Goal: Task Accomplishment & Management: Complete application form

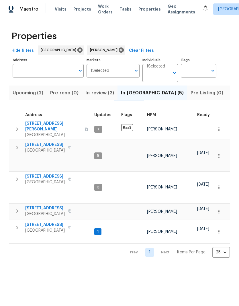
scroll to position [5, 0]
click at [230, 95] on span "Listed (11)" at bounding box center [241, 93] width 23 height 8
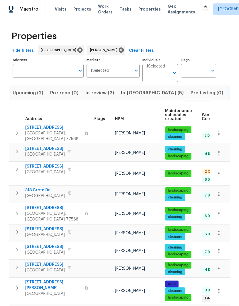
click at [46, 164] on span "[STREET_ADDRESS]" at bounding box center [44, 167] width 39 height 6
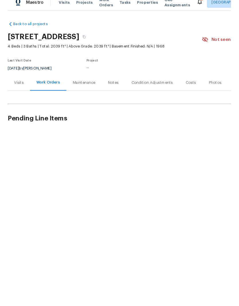
scroll to position [9, 0]
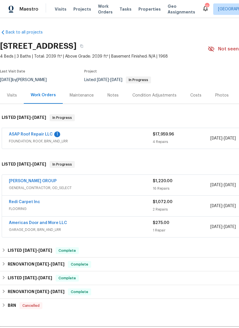
click at [32, 135] on link "ASAP Roof Repair LLC" at bounding box center [31, 134] width 44 height 4
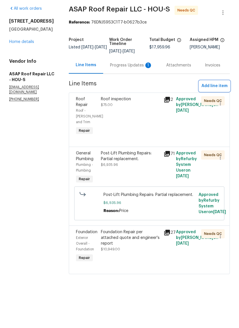
click at [214, 104] on span "Add line item" at bounding box center [214, 107] width 26 height 7
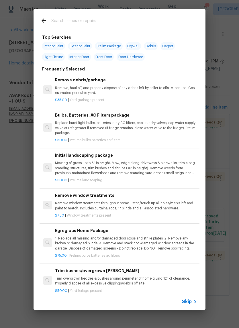
click at [91, 19] on input "text" at bounding box center [111, 21] width 121 height 9
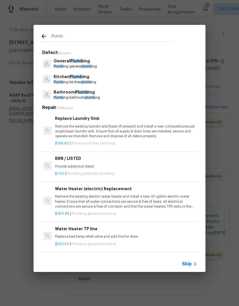
type input "Plumb"
click at [104, 64] on div "General Plumb ing Plumb ing general plumb ing" at bounding box center [119, 63] width 158 height 15
click at [92, 63] on p "General Plumb ing" at bounding box center [75, 61] width 43 height 6
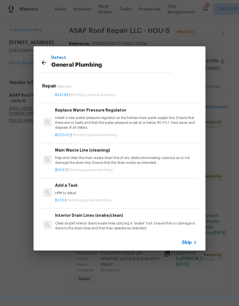
scroll to position [561, 0]
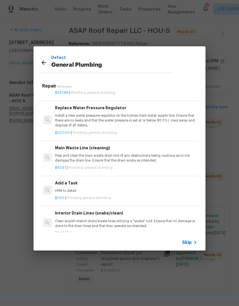
click at [121, 181] on h6 "Add a Task" at bounding box center [126, 183] width 142 height 6
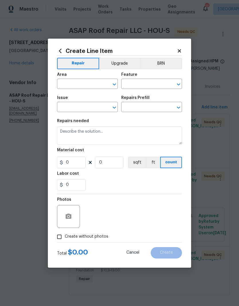
type input "Plumbing"
type input "General Plumbing"
type input "Add a Task $1.00"
type textarea "HPM to detail"
type input "1"
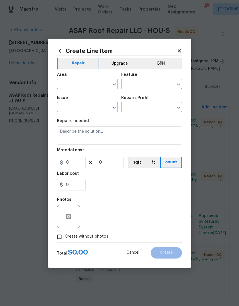
type input "1"
click at [83, 164] on input "1" at bounding box center [71, 162] width 29 height 11
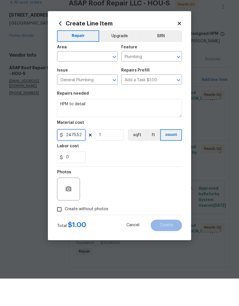
type input "2475.52"
click at [90, 80] on input "text" at bounding box center [79, 84] width 45 height 9
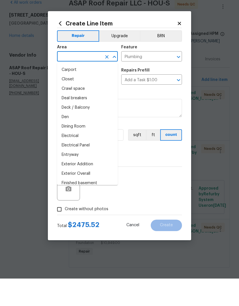
scroll to position [83, 0]
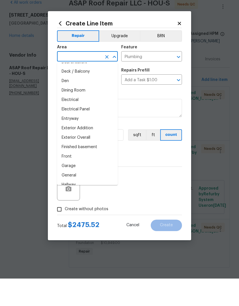
click at [93, 161] on li "Exterior Overall" at bounding box center [87, 165] width 61 height 9
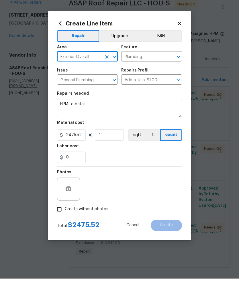
type input "Exterior Overall"
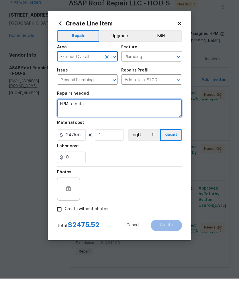
click at [119, 126] on textarea "HPM to detail" at bounding box center [119, 135] width 125 height 18
click at [117, 126] on textarea "HPM to detail" at bounding box center [119, 135] width 125 height 18
click at [80, 126] on textarea "HPM to detail" at bounding box center [119, 135] width 125 height 18
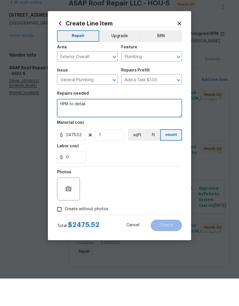
click at [80, 126] on textarea "HPM to detail" at bounding box center [119, 135] width 125 height 18
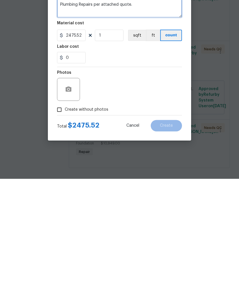
type textarea "Plumbing Repairs per attached quote."
click at [62, 231] on input "Create without photos" at bounding box center [59, 236] width 11 height 11
checkbox input "true"
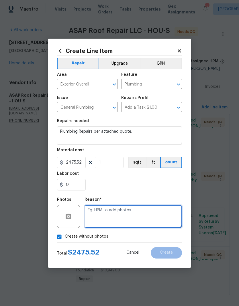
click at [129, 222] on textarea at bounding box center [132, 216] width 97 height 23
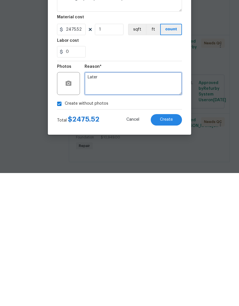
type textarea "Later"
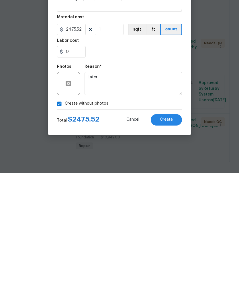
click at [171, 251] on span "Create" at bounding box center [166, 253] width 13 height 4
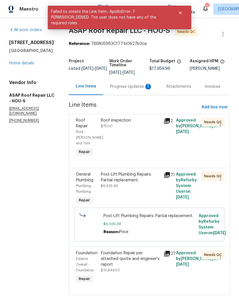
scroll to position [0, 0]
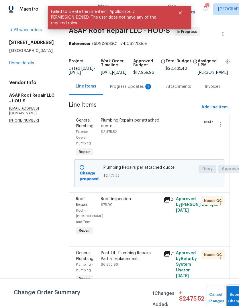
click at [232, 296] on button "Submit Changes" at bounding box center [236, 298] width 18 height 25
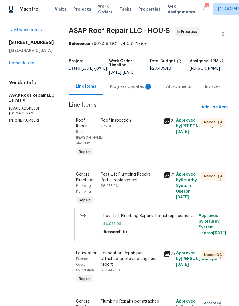
click at [131, 88] on div "Progress Updates 1" at bounding box center [131, 87] width 42 height 6
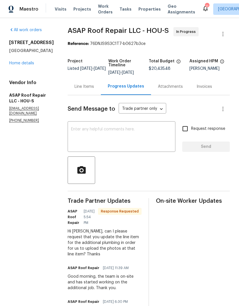
click at [131, 143] on textarea at bounding box center [121, 137] width 101 height 20
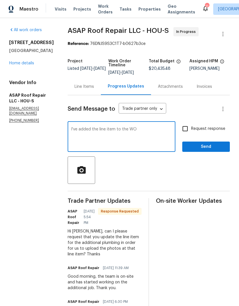
type textarea "I've added the line item to the WO"
click at [211, 146] on span "Send" at bounding box center [206, 146] width 38 height 7
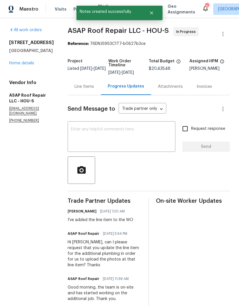
click at [24, 64] on link "Home details" at bounding box center [21, 63] width 25 height 4
